Goal: Navigation & Orientation: Find specific page/section

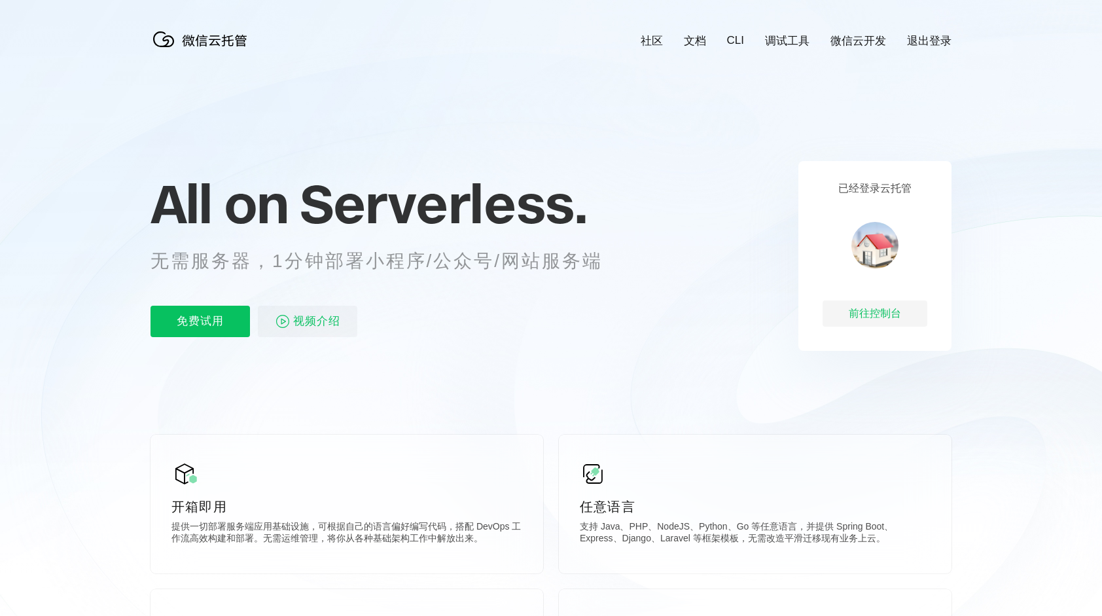
scroll to position [0, 2327]
click at [885, 311] on div "前往控制台" at bounding box center [874, 313] width 105 height 26
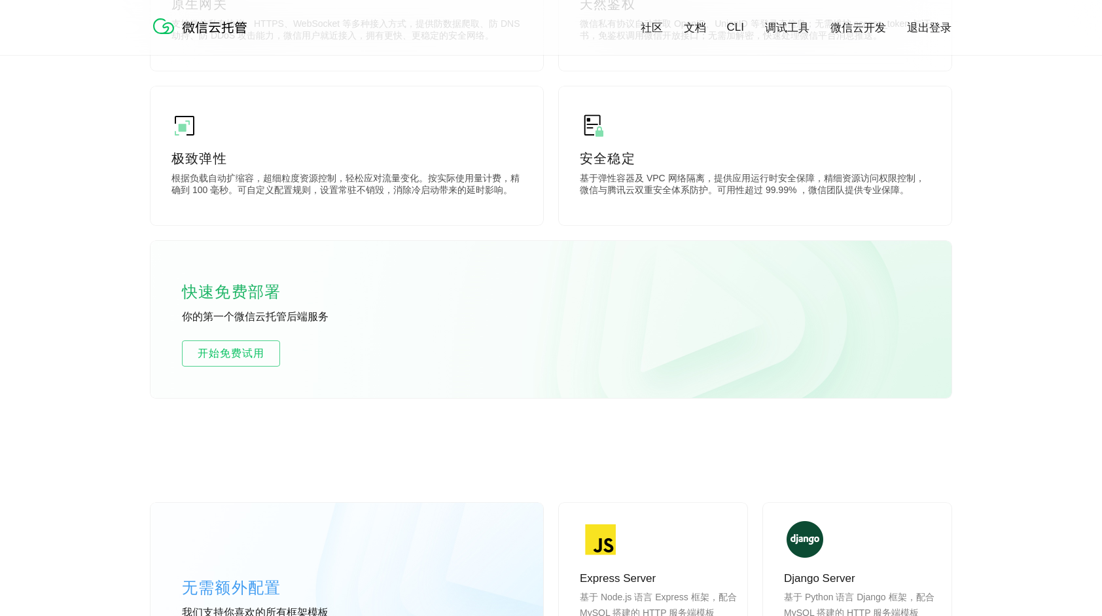
scroll to position [720, 0]
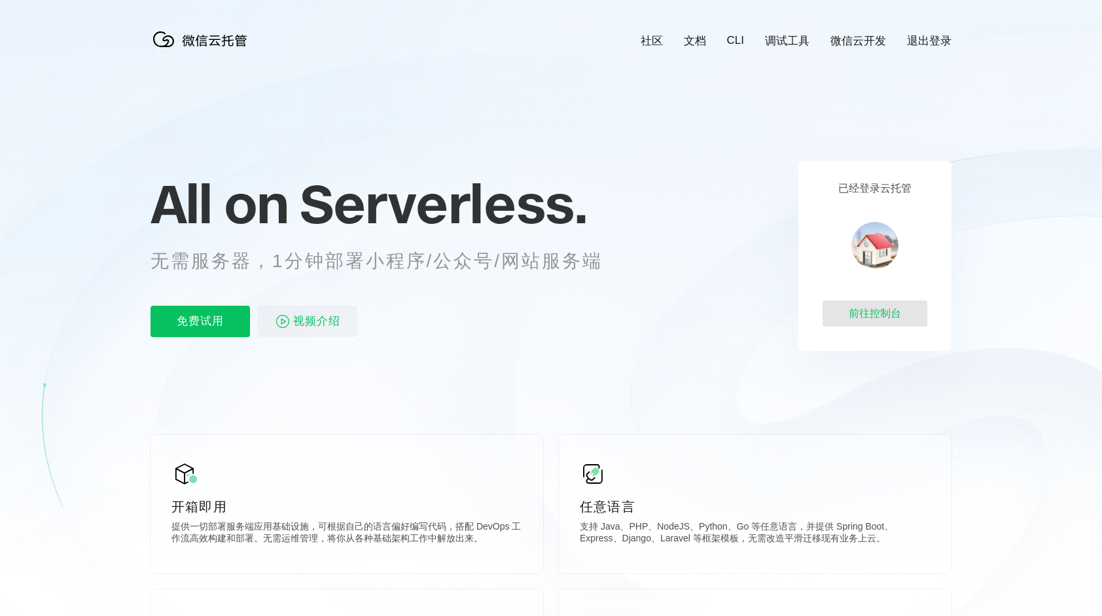
click at [886, 317] on div "前往控制台" at bounding box center [874, 313] width 105 height 26
